Goal: Entertainment & Leisure: Consume media (video, audio)

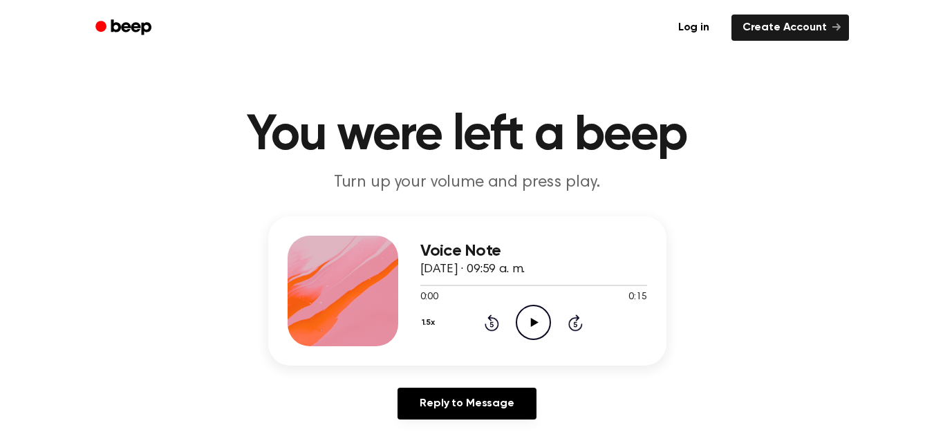
click at [541, 321] on icon "Play Audio" at bounding box center [533, 322] width 35 height 35
click at [536, 331] on icon "Play Audio" at bounding box center [533, 322] width 35 height 35
click at [536, 319] on icon "Play Audio" at bounding box center [533, 322] width 35 height 35
click at [543, 327] on icon "Play Audio" at bounding box center [533, 322] width 35 height 35
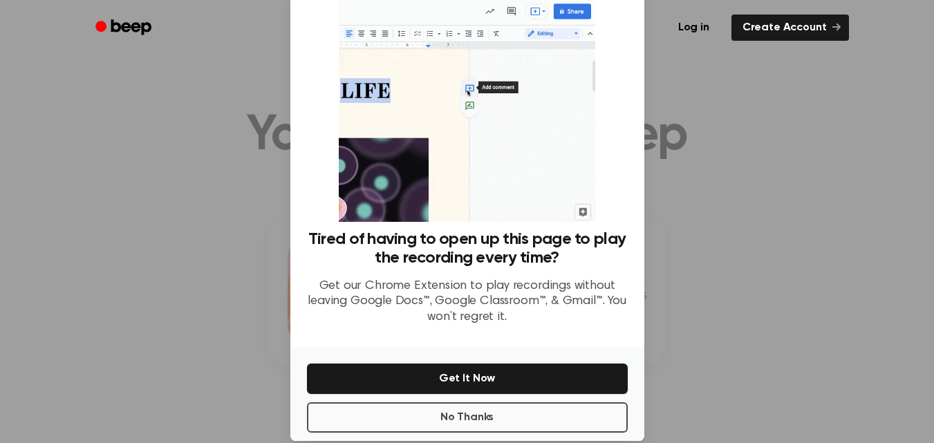
scroll to position [60, 0]
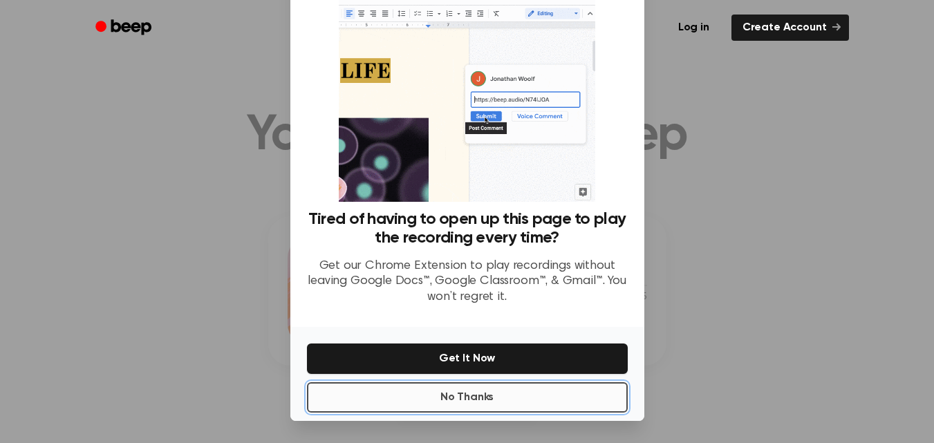
click at [533, 393] on button "No Thanks" at bounding box center [467, 397] width 321 height 30
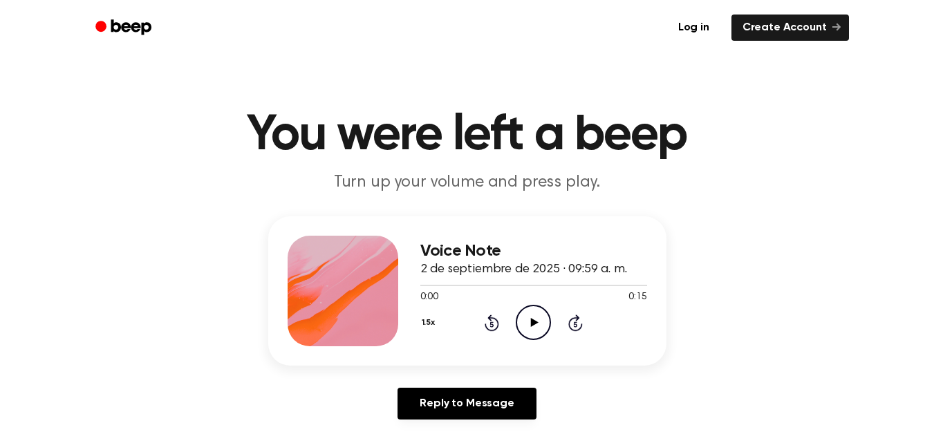
click at [545, 310] on circle at bounding box center [533, 323] width 34 height 34
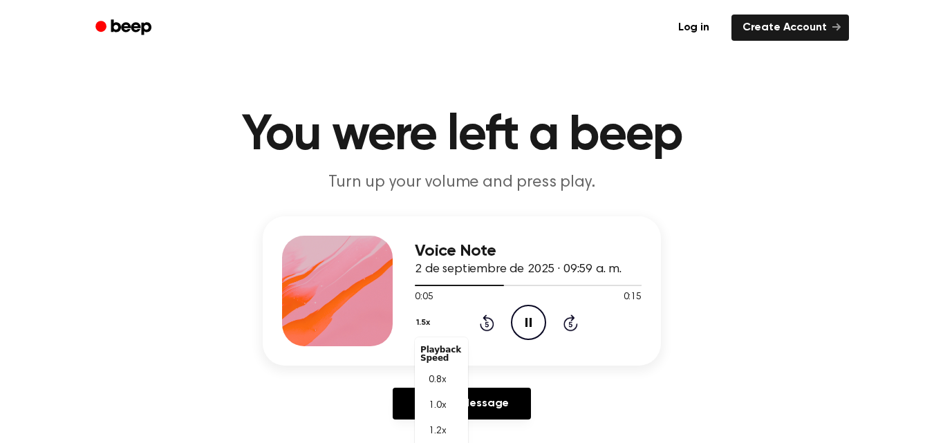
click at [426, 326] on div "1.5x Playback Speed 0.8x 1.0x 1.2x 1.5x 2.0x" at bounding box center [425, 323] width 20 height 21
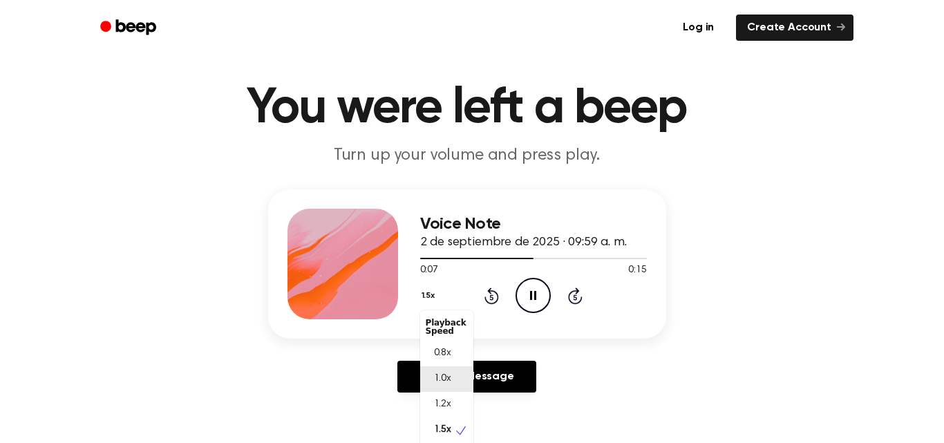
click at [445, 380] on span "1.0x" at bounding box center [442, 379] width 17 height 15
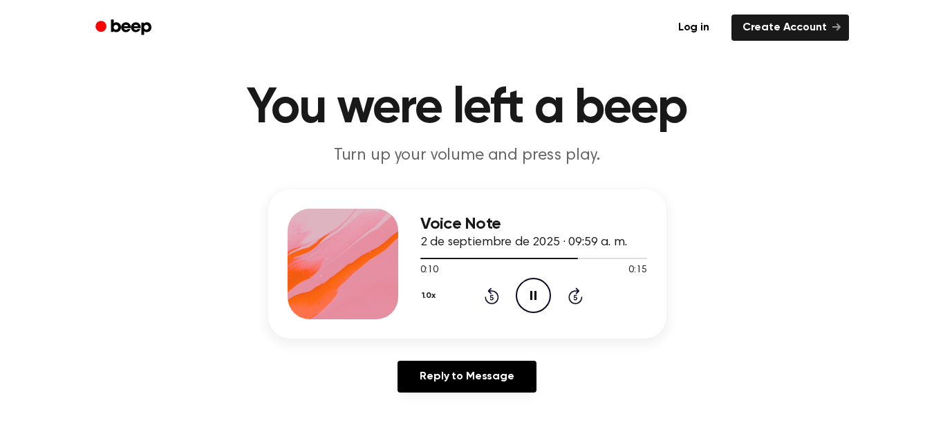
click at [496, 297] on icon "Rewind 5 seconds" at bounding box center [491, 296] width 15 height 18
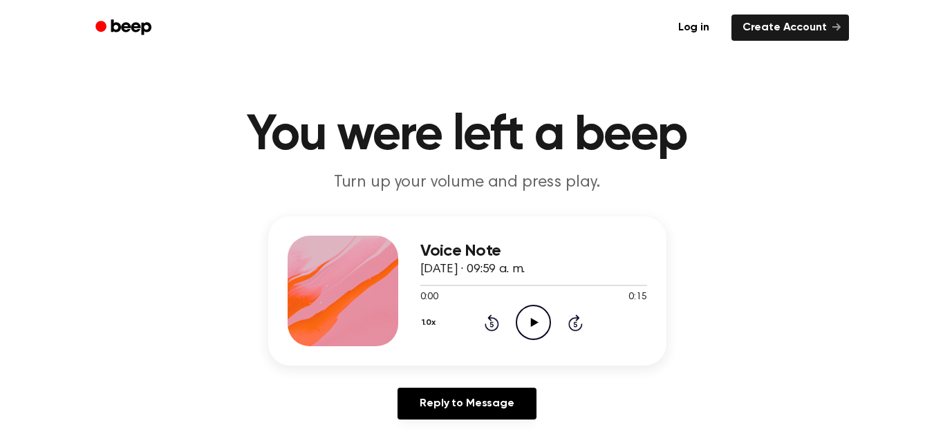
click at [527, 325] on icon "Play Audio" at bounding box center [533, 322] width 35 height 35
click at [537, 320] on icon "Play Audio" at bounding box center [533, 322] width 35 height 35
click at [540, 315] on icon "Play Audio" at bounding box center [533, 322] width 35 height 35
click at [536, 318] on icon "Play Audio" at bounding box center [533, 322] width 35 height 35
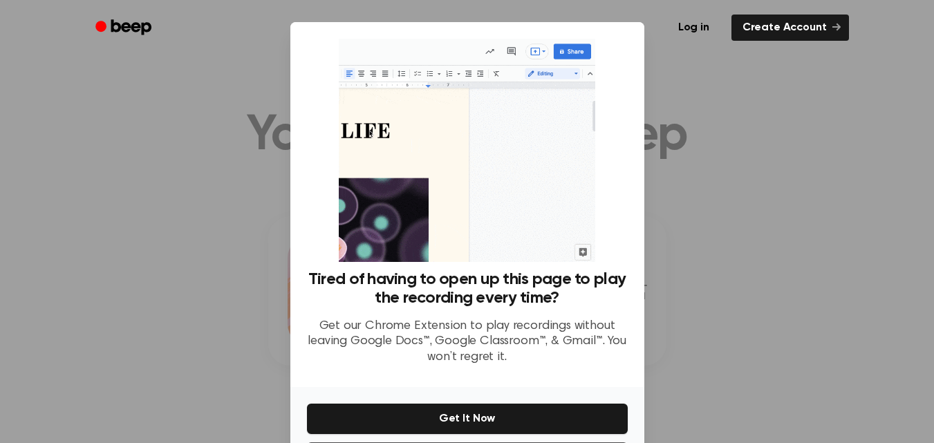
scroll to position [60, 0]
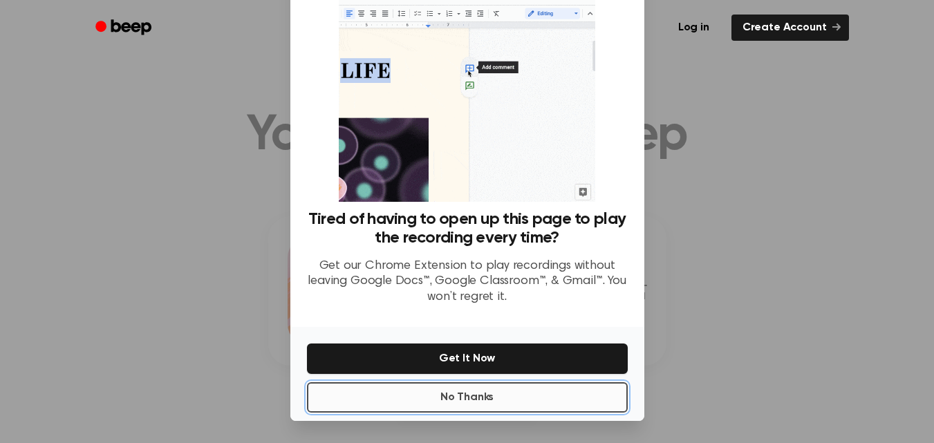
click at [509, 391] on button "No Thanks" at bounding box center [467, 397] width 321 height 30
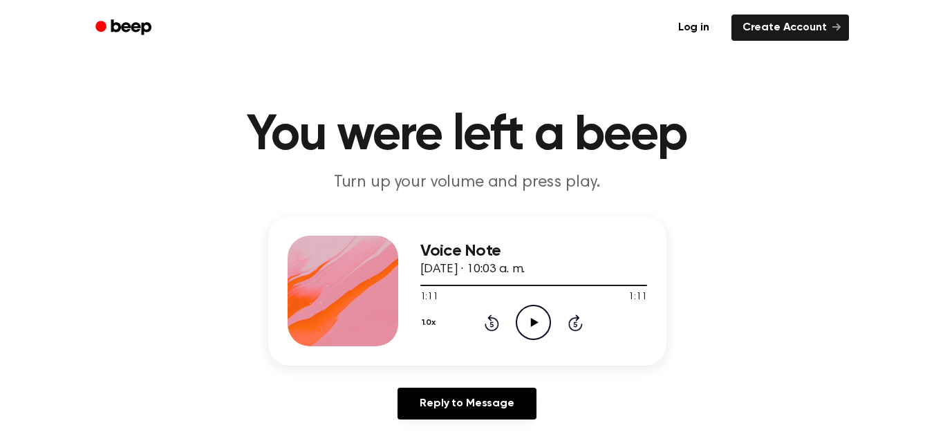
click at [538, 324] on icon "Play Audio" at bounding box center [533, 322] width 35 height 35
click at [532, 319] on icon at bounding box center [535, 322] width 8 height 9
click at [532, 324] on icon at bounding box center [535, 322] width 8 height 9
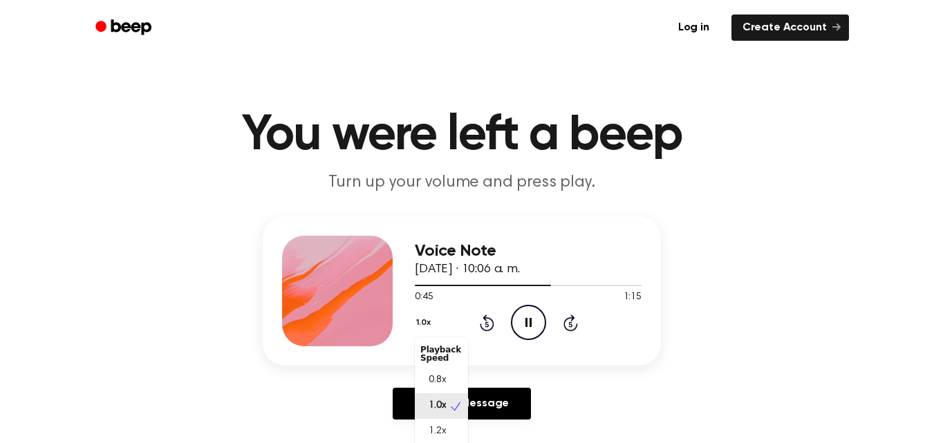
click at [429, 328] on button "1.0x" at bounding box center [425, 323] width 21 height 24
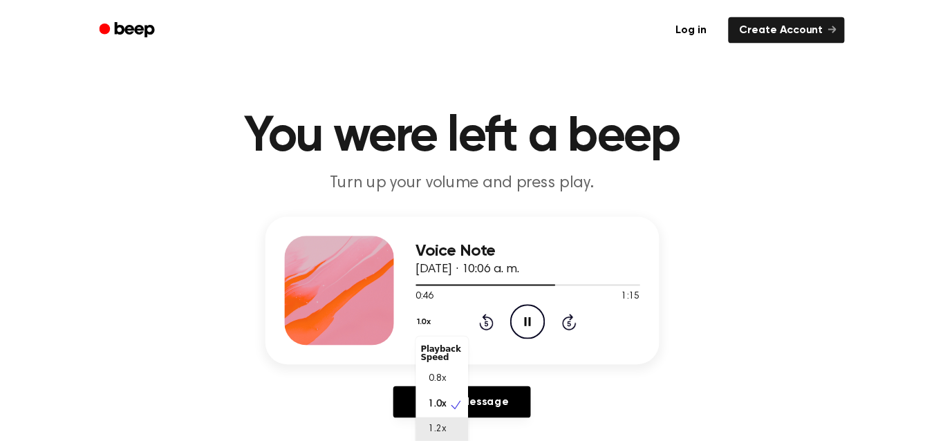
scroll to position [1, 0]
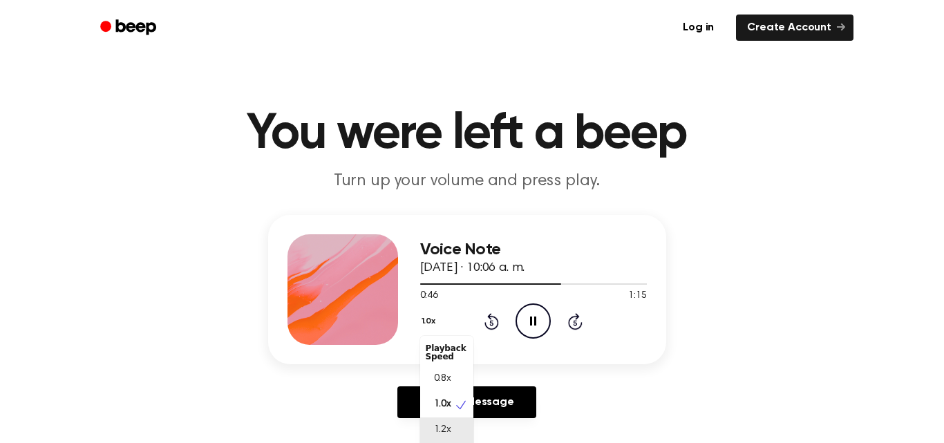
click at [446, 430] on span "1.2x" at bounding box center [442, 430] width 17 height 15
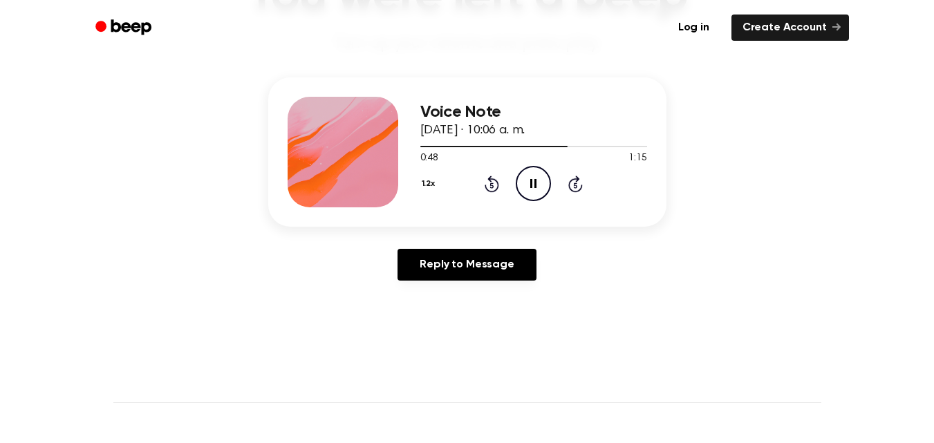
scroll to position [140, 0]
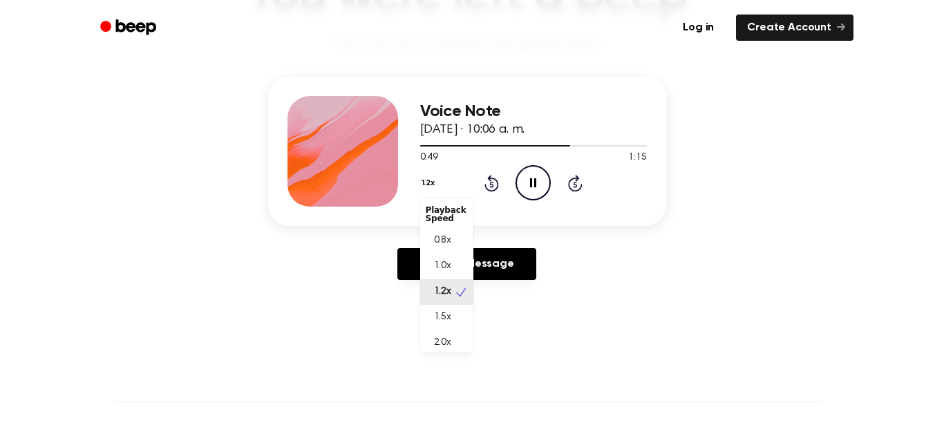
click at [431, 188] on button "1.2x" at bounding box center [430, 183] width 20 height 24
click at [438, 317] on span "1.5x" at bounding box center [442, 317] width 17 height 15
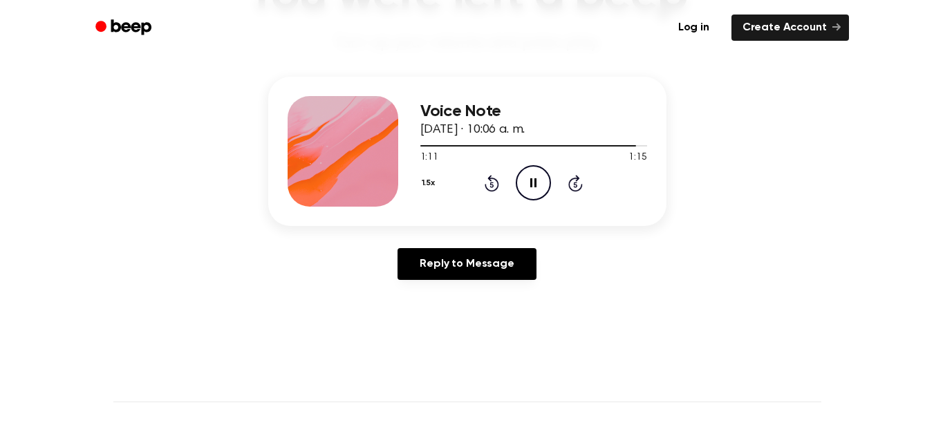
click at [429, 187] on button "1.5x" at bounding box center [430, 183] width 20 height 24
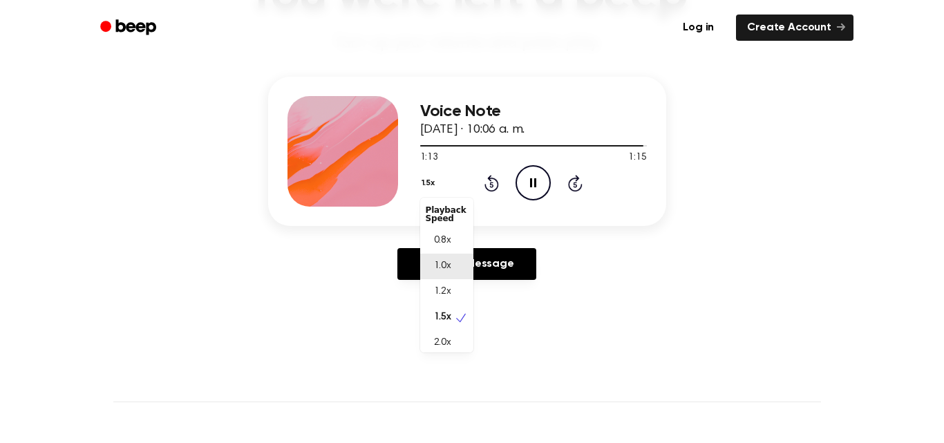
click at [442, 271] on span "1.0x" at bounding box center [442, 266] width 17 height 15
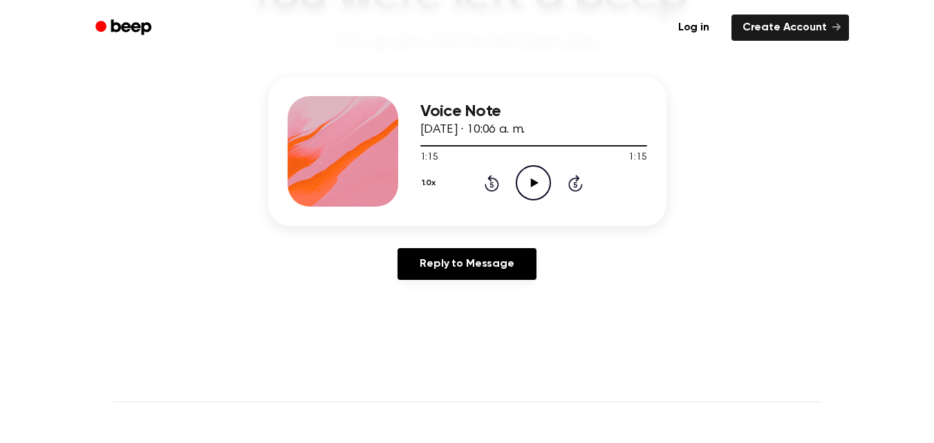
click at [494, 185] on icon "Rewind 5 seconds" at bounding box center [491, 183] width 15 height 18
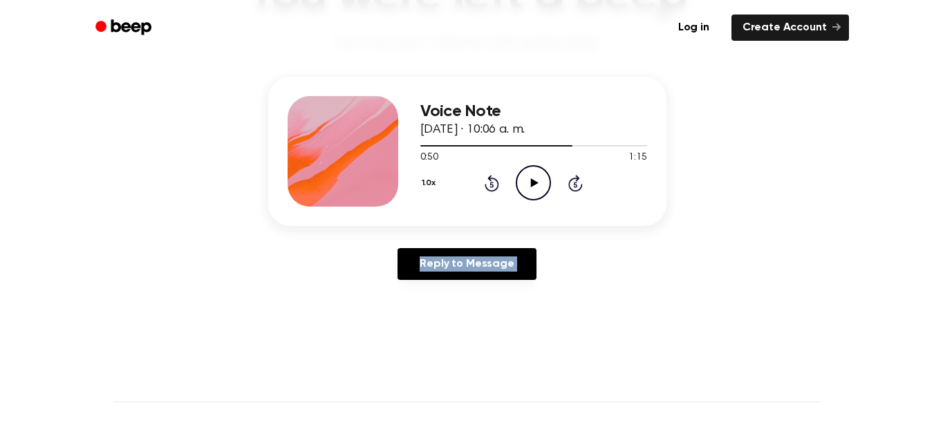
click at [494, 185] on icon "Rewind 5 seconds" at bounding box center [491, 183] width 15 height 18
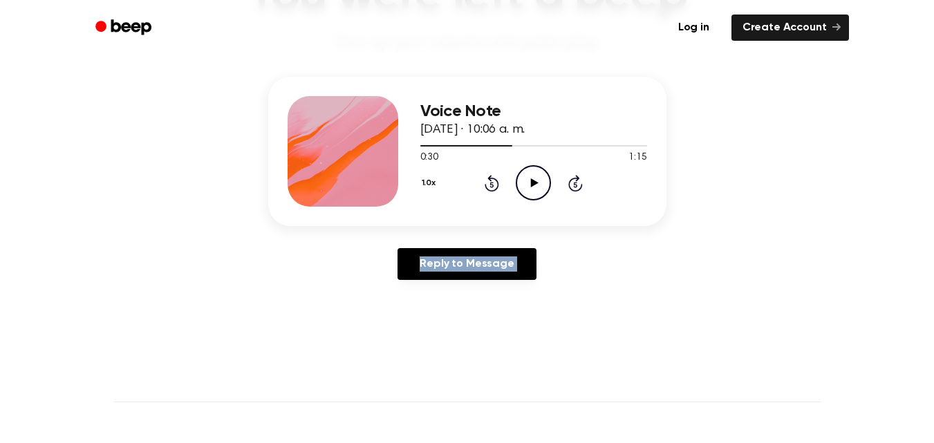
click at [494, 185] on icon "Rewind 5 seconds" at bounding box center [491, 183] width 15 height 18
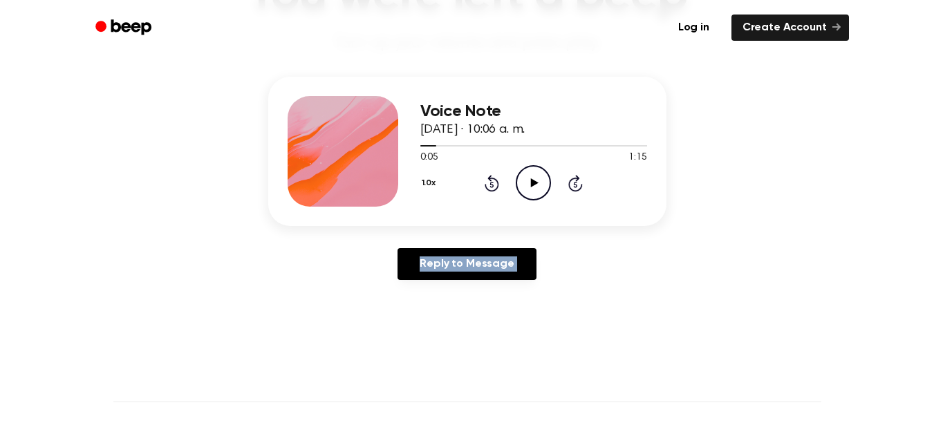
click at [494, 185] on icon "Rewind 5 seconds" at bounding box center [491, 183] width 15 height 18
click at [547, 183] on icon "Play Audio" at bounding box center [533, 182] width 35 height 35
click at [531, 182] on icon at bounding box center [533, 182] width 6 height 9
click at [531, 185] on icon at bounding box center [535, 182] width 8 height 9
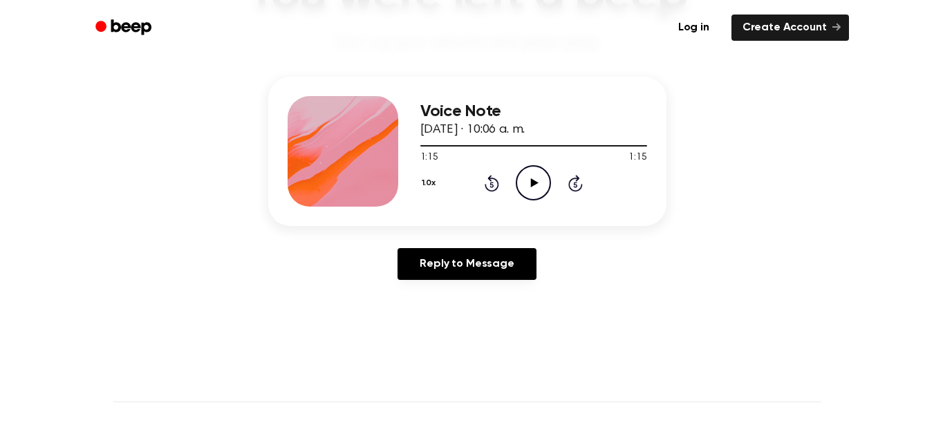
click at [524, 179] on icon "Play Audio" at bounding box center [533, 182] width 35 height 35
click at [509, 147] on div at bounding box center [533, 145] width 227 height 11
click at [568, 144] on div at bounding box center [533, 145] width 227 height 11
click at [486, 182] on icon "Rewind 5 seconds" at bounding box center [491, 183] width 15 height 18
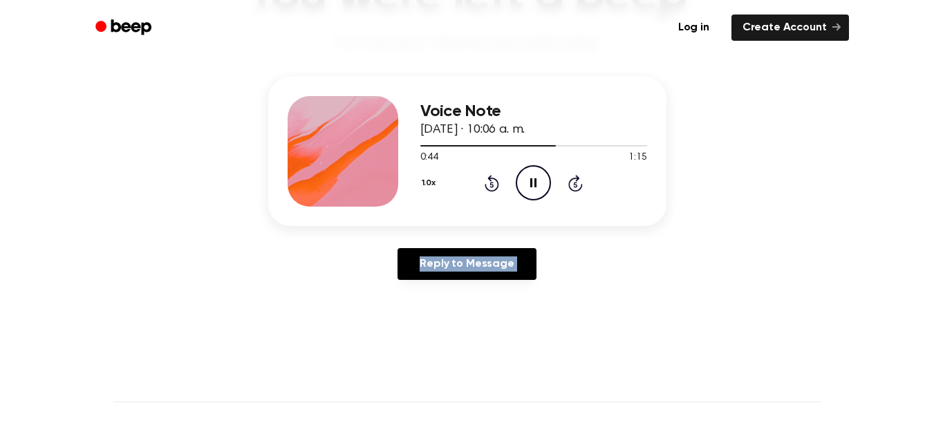
click at [486, 182] on icon "Rewind 5 seconds" at bounding box center [491, 183] width 15 height 18
click at [546, 180] on icon "Play Audio" at bounding box center [533, 182] width 35 height 35
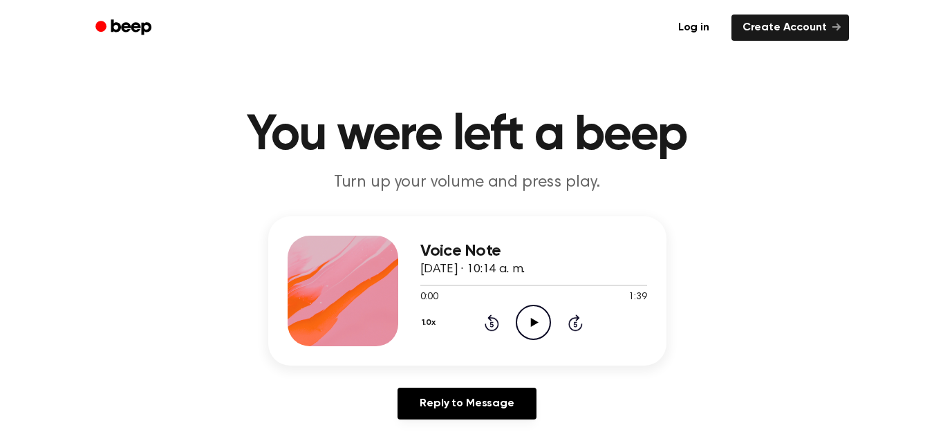
click at [532, 312] on icon "Play Audio" at bounding box center [533, 322] width 35 height 35
click at [528, 321] on icon "Pause Audio" at bounding box center [533, 322] width 35 height 35
click at [497, 324] on icon at bounding box center [492, 323] width 15 height 17
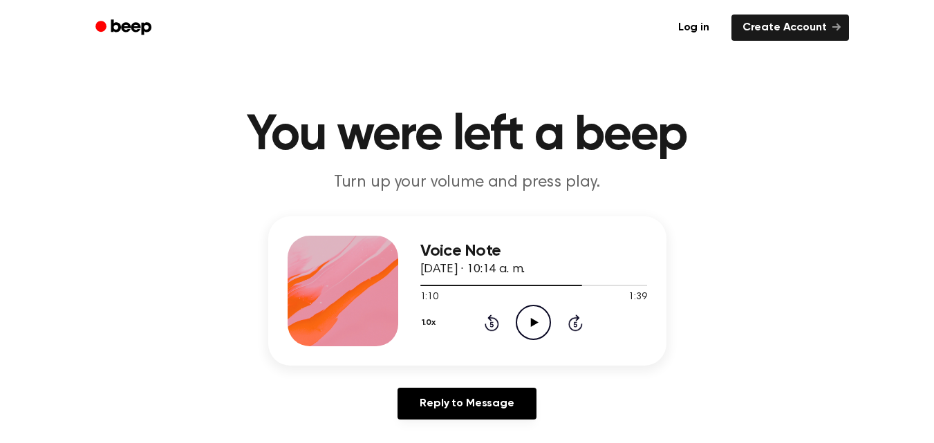
click at [497, 324] on icon at bounding box center [492, 323] width 15 height 17
click at [551, 327] on div "1.0x Rewind 5 seconds Play Audio Skip 5 seconds" at bounding box center [533, 322] width 227 height 35
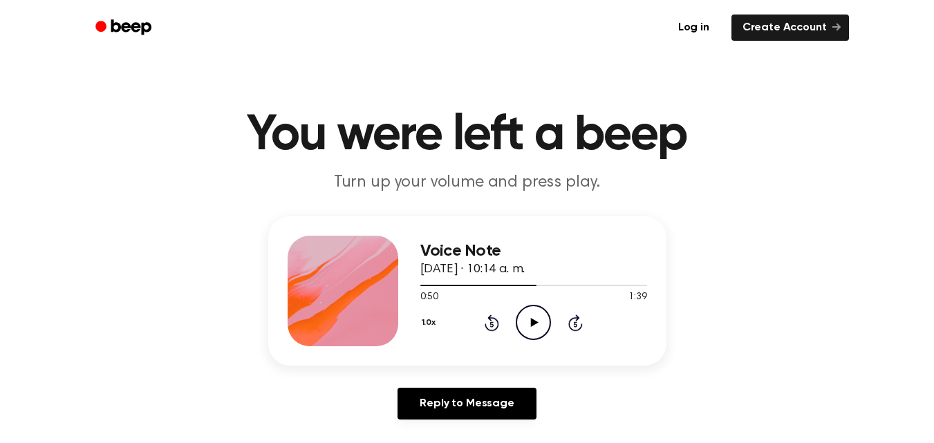
click at [535, 326] on icon "Play Audio" at bounding box center [533, 322] width 35 height 35
click at [528, 328] on icon "Play Audio" at bounding box center [533, 322] width 35 height 35
click at [544, 328] on icon "Play Audio" at bounding box center [533, 322] width 35 height 35
